Goal: Task Accomplishment & Management: Manage account settings

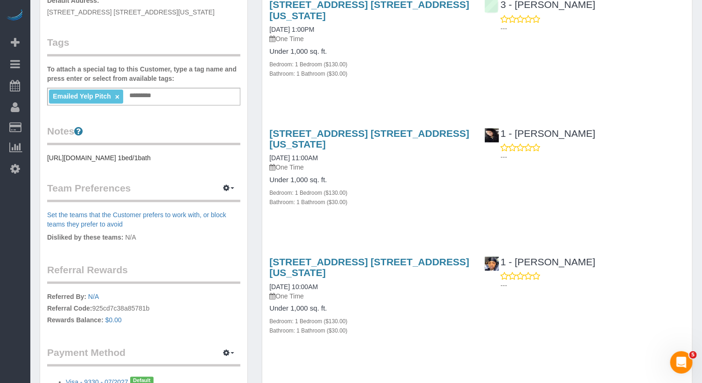
scroll to position [319, 0]
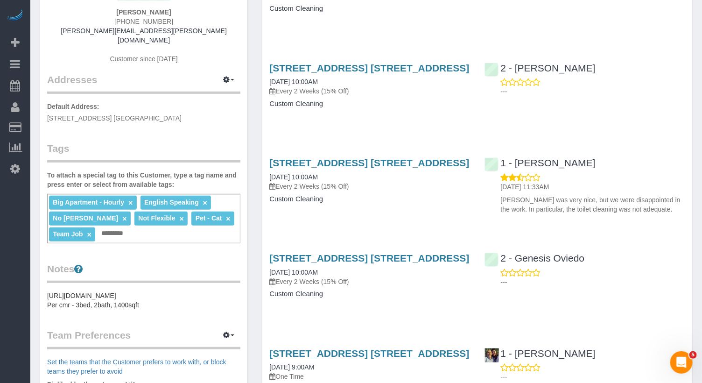
scroll to position [167, 0]
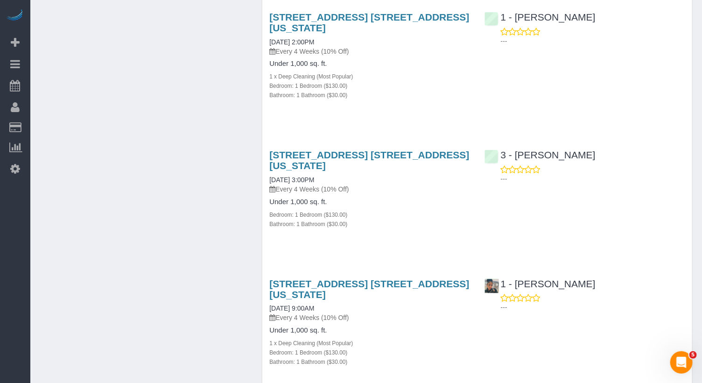
scroll to position [884, 0]
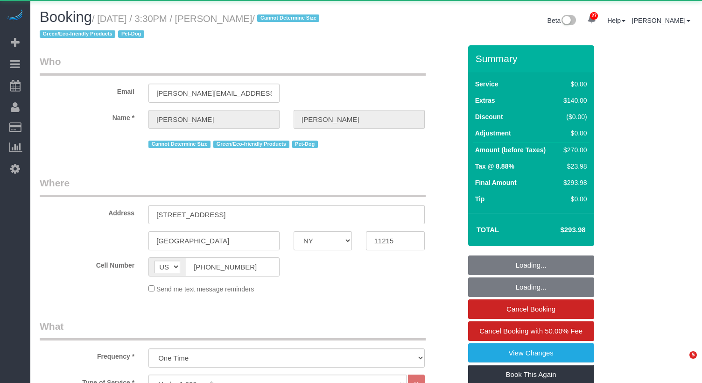
select select "NY"
select select "1"
select select "number:60"
select select "number:74"
select select "number:13"
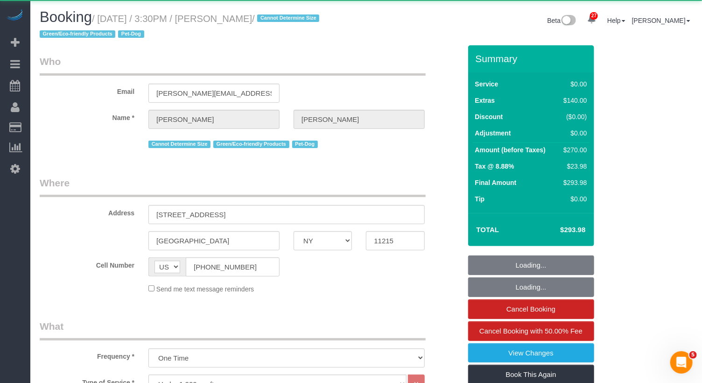
select select "number:5"
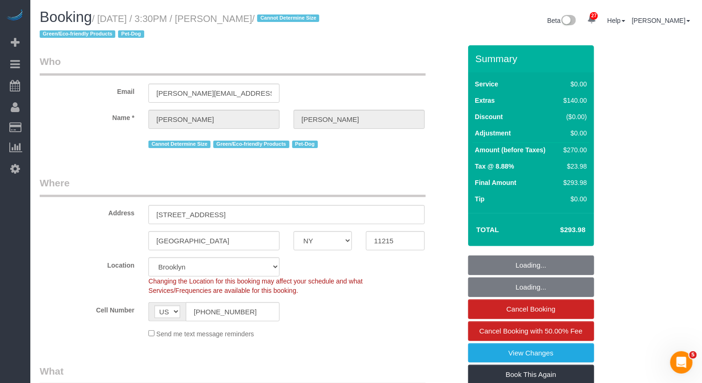
select select "object:1095"
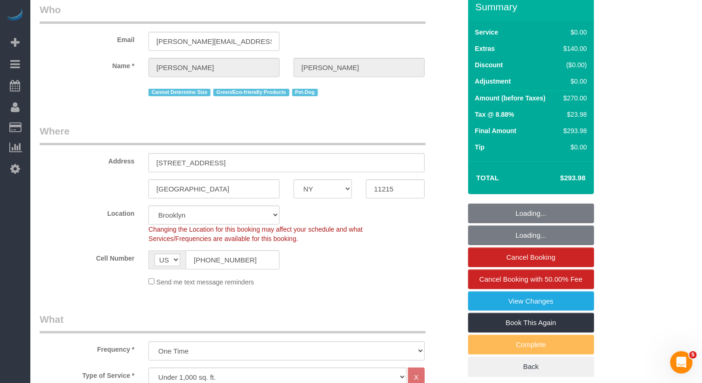
select select "string:stripe-pm_1QWOL84VGloSiKo7qjqhUyLr"
select select "1"
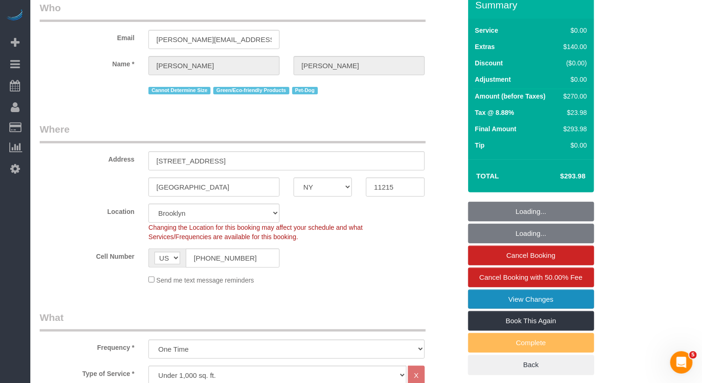
click at [495, 295] on link "View Changes" at bounding box center [531, 299] width 126 height 20
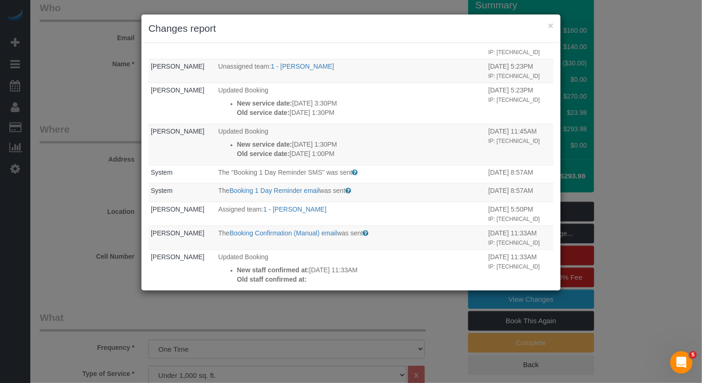
scroll to position [0, 0]
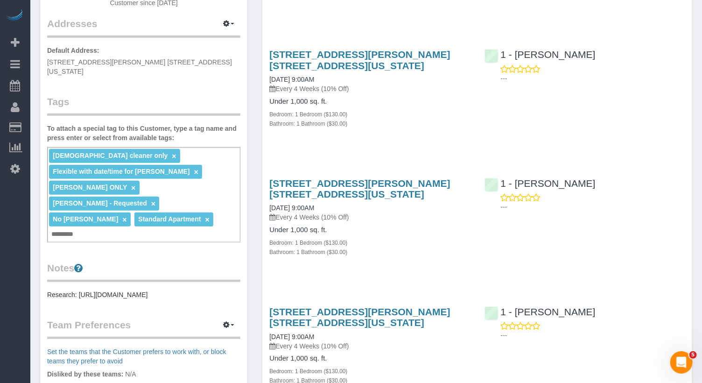
scroll to position [353, 0]
